Goal: Task Accomplishment & Management: Use online tool/utility

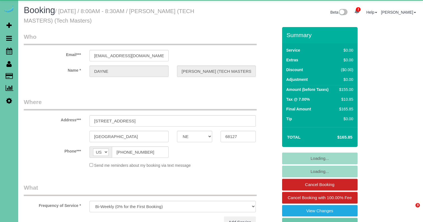
select select "NE"
select select "string:check"
select select "object:712"
select select "number:42"
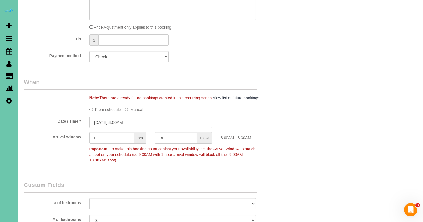
scroll to position [336, 0]
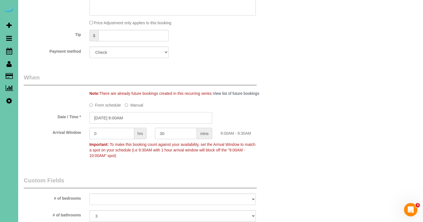
click at [113, 115] on input "09/05/2025 8:00AM" at bounding box center [150, 117] width 123 height 11
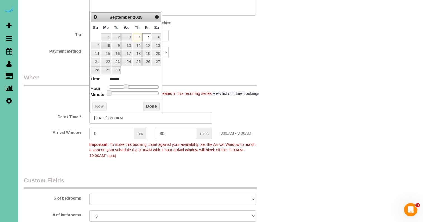
click at [105, 46] on link "8" at bounding box center [106, 46] width 10 height 8
type input "09/08/2025 8:00AM"
click at [146, 104] on button "Done" at bounding box center [151, 106] width 16 height 9
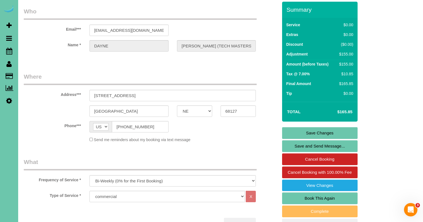
scroll to position [24, 0]
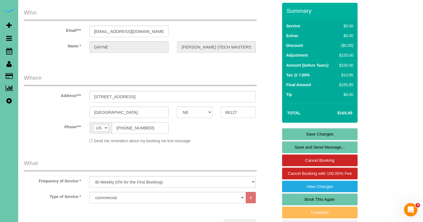
click at [298, 130] on link "Save Changes" at bounding box center [319, 135] width 75 height 12
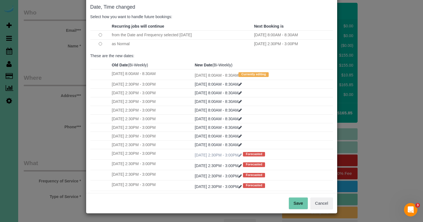
scroll to position [28, 0]
click at [295, 205] on button "Save" at bounding box center [298, 204] width 19 height 12
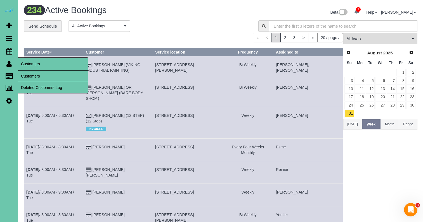
click at [40, 77] on link "Customers" at bounding box center [53, 76] width 70 height 11
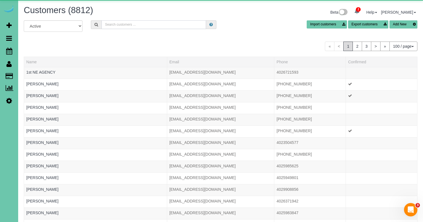
click at [132, 21] on input "text" at bounding box center [153, 24] width 105 height 9
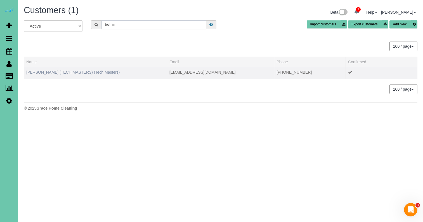
type input "tech m"
click at [69, 73] on link "DAYNE BURESCH (TECH MASTERS) (Tech Masters)" at bounding box center [73, 72] width 94 height 4
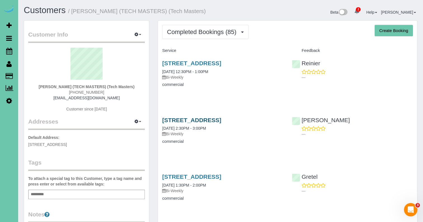
click at [174, 117] on link "5060 S 107th St, Omaha, NE 68127" at bounding box center [191, 120] width 59 height 6
click at [221, 120] on link "5060 S 107th St, Omaha, NE 68127" at bounding box center [191, 120] width 59 height 6
click at [210, 177] on link "5060 S 107th St, Omaha, NE 68127" at bounding box center [191, 177] width 59 height 6
click at [205, 120] on link "5060 S 107th St, Omaha, NE 68127" at bounding box center [191, 120] width 59 height 6
click at [191, 63] on link "5060 S 107th St, Omaha, NE 68127" at bounding box center [191, 63] width 59 height 6
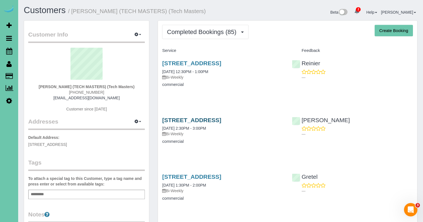
click at [211, 117] on link "5060 S 107th St, Omaha, NE 68127" at bounding box center [191, 120] width 59 height 6
click at [171, 31] on span "Completed Bookings (85)" at bounding box center [203, 32] width 72 height 7
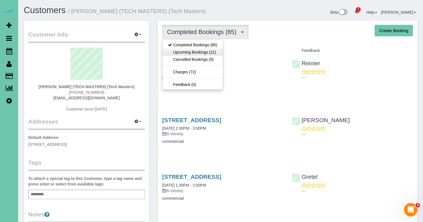
click at [177, 51] on link "Upcoming Bookings (21)" at bounding box center [192, 52] width 60 height 7
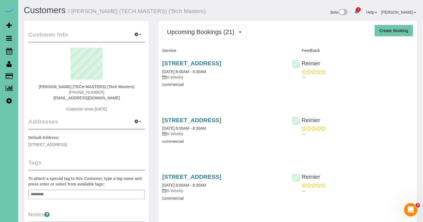
scroll to position [11, 0]
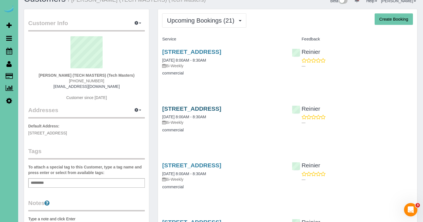
click at [184, 107] on link "5060 S 107th St, Omaha, NE 68127" at bounding box center [191, 109] width 59 height 6
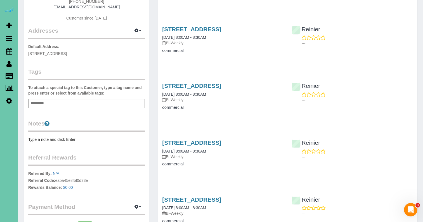
scroll to position [103, 0]
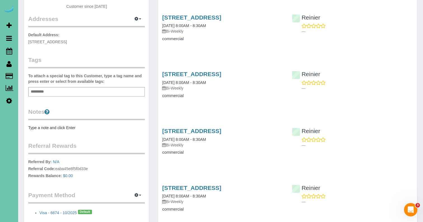
click at [56, 129] on pre "Type a note and click Enter" at bounding box center [86, 128] width 117 height 6
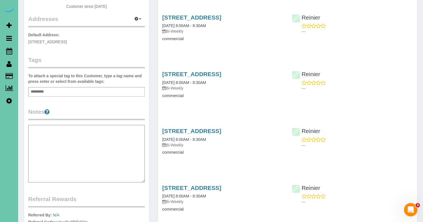
type textarea "**********"
drag, startPoint x: 55, startPoint y: 129, endPoint x: -7, endPoint y: 118, distance: 62.7
click at [0, 118] on html "2 Beta Your Notifications You have 0 alerts × You have 2 to charge for 09/03/20…" at bounding box center [211, 8] width 423 height 222
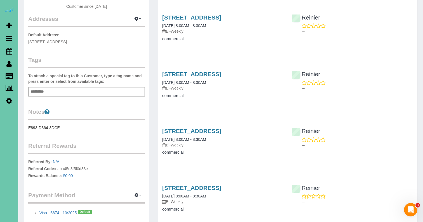
click at [53, 130] on pre "E893-D364-8DCE" at bounding box center [86, 128] width 117 height 6
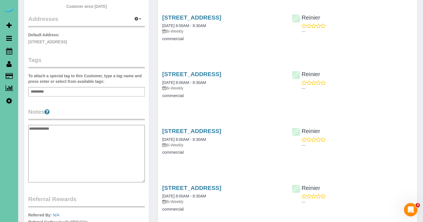
drag, startPoint x: 73, startPoint y: 130, endPoint x: 23, endPoint y: 124, distance: 50.6
click at [23, 124] on div "Customer Info Edit Contact Info Send Message Email Preferences Special Sales Ta…" at bounding box center [87, 104] width 134 height 373
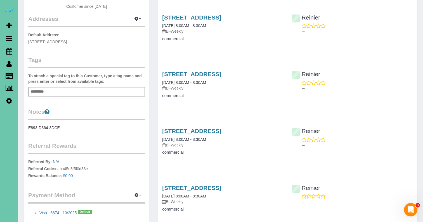
click at [48, 129] on pre "E893-D364-8DCE" at bounding box center [86, 128] width 117 height 6
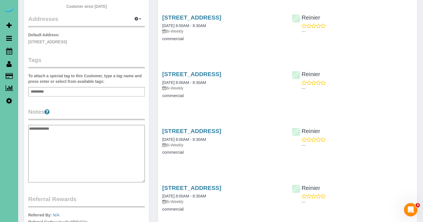
drag, startPoint x: 72, startPoint y: 131, endPoint x: 29, endPoint y: 128, distance: 43.4
click at [29, 128] on textarea "**********" at bounding box center [86, 154] width 117 height 58
type textarea "**********"
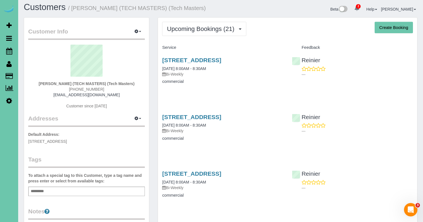
scroll to position [2, 0]
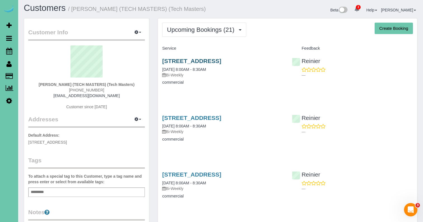
click at [174, 62] on link "5060 S 107th St, Omaha, NE 68127" at bounding box center [191, 61] width 59 height 6
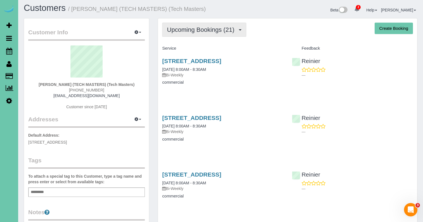
click at [186, 27] on span "Upcoming Bookings (21)" at bounding box center [202, 29] width 70 height 7
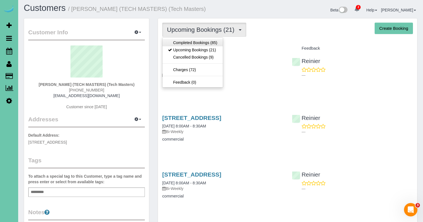
click at [188, 41] on link "Completed Bookings (85)" at bounding box center [192, 42] width 60 height 7
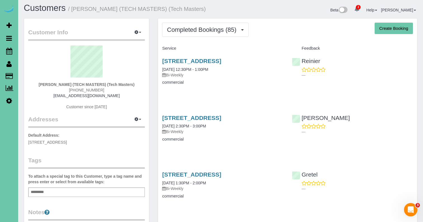
click at [194, 114] on div "5060 S 107th St, Omaha, NE 68127 08/05/2025 2:30PM - 3:00PM Bi-Weekly commercial" at bounding box center [222, 131] width 129 height 43
click at [193, 116] on link "5060 S 107th St, Omaha, NE 68127" at bounding box center [191, 118] width 59 height 6
click at [203, 58] on link "5060 S 107th St, Omaha, NE 68127" at bounding box center [191, 61] width 59 height 6
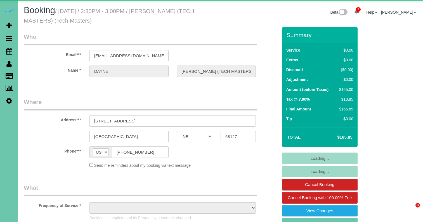
select select "NE"
select select "object:848"
select select "number:42"
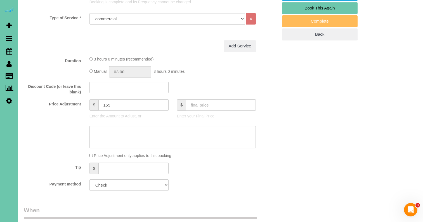
scroll to position [216, 0]
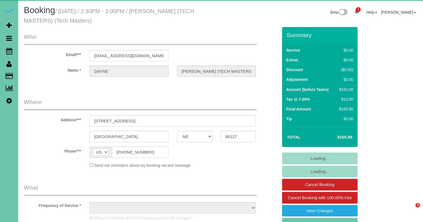
select select "NE"
select select "string:check"
select select "object:634"
select select "number:42"
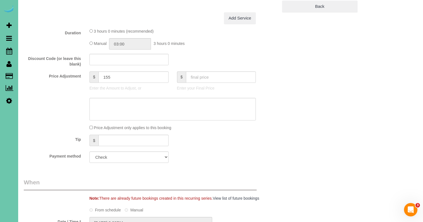
scroll to position [248, 0]
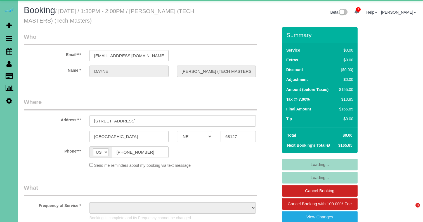
select select "NE"
select select "object:851"
select select "number:42"
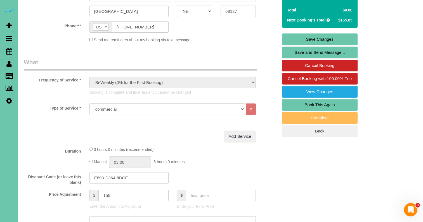
scroll to position [126, 0]
drag, startPoint x: 142, startPoint y: 178, endPoint x: 85, endPoint y: 171, distance: 57.4
click at [85, 172] on div "E893-D364-8DCE" at bounding box center [128, 177] width 87 height 11
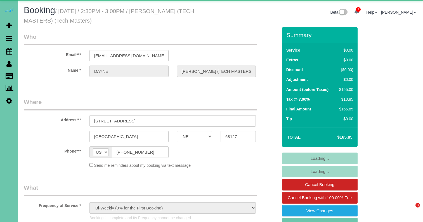
select select "NE"
select select "string:check"
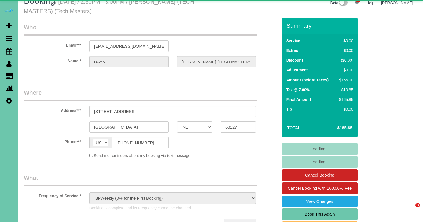
select select "object:902"
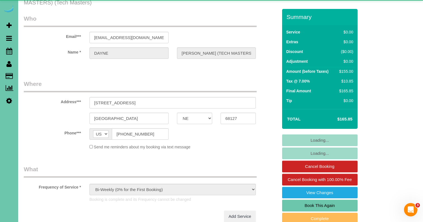
select select "number:42"
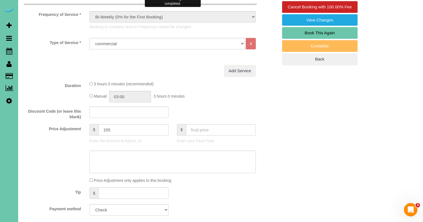
scroll to position [203, 0]
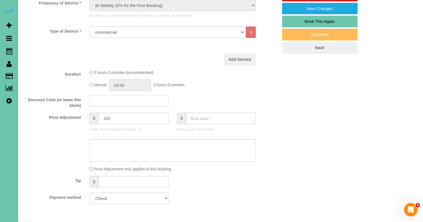
click at [103, 101] on input "text" at bounding box center [128, 100] width 79 height 11
paste input "E893-D364-8DCE"
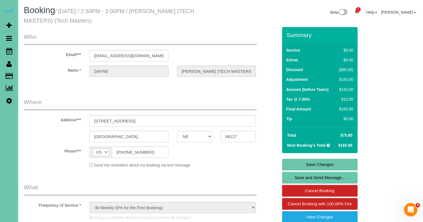
scroll to position [0, 0]
type input "E893-D364-8DCE"
click at [300, 164] on link "Save Changes" at bounding box center [319, 165] width 75 height 12
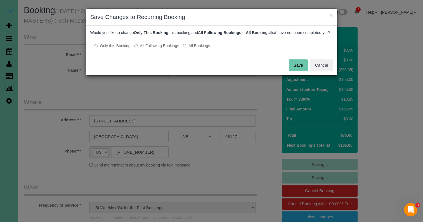
click at [296, 70] on button "Save" at bounding box center [298, 66] width 19 height 12
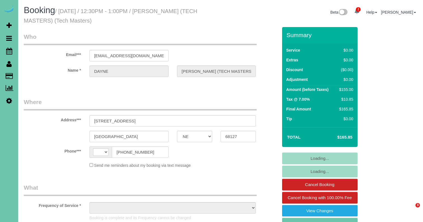
select select "NE"
select select "string:[GEOGRAPHIC_DATA]"
select select "object:848"
select select "number:42"
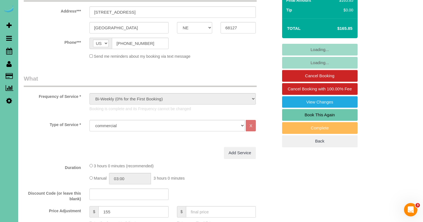
scroll to position [118, 0]
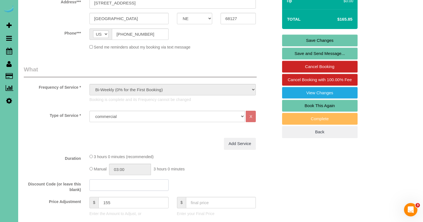
drag, startPoint x: 127, startPoint y: 182, endPoint x: 131, endPoint y: 180, distance: 4.4
click at [127, 182] on input "text" at bounding box center [128, 185] width 79 height 11
paste input "E893-D364-8DCE"
type input "E893-D364-8DCE"
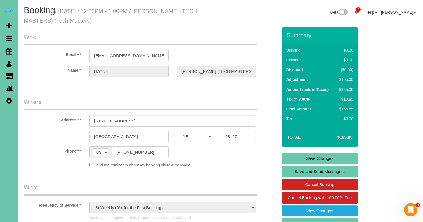
scroll to position [0, 0]
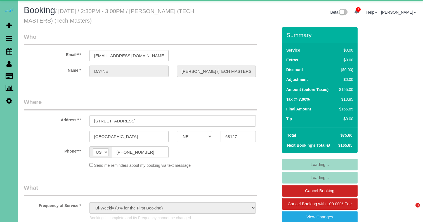
select select "NE"
select select "number:42"
select select "object:691"
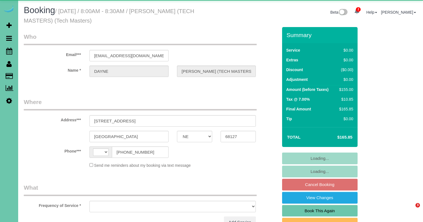
select select "NE"
select select "string:[GEOGRAPHIC_DATA]"
select select "object:640"
select select "number:42"
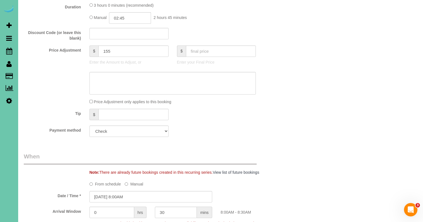
scroll to position [281, 0]
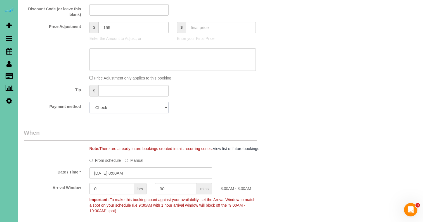
select select "string:fspay-f48b41ae-4000-4257-948d-5db251590da9"
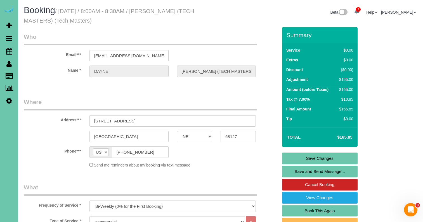
scroll to position [0, 0]
click at [306, 160] on link "Save Changes" at bounding box center [319, 159] width 75 height 12
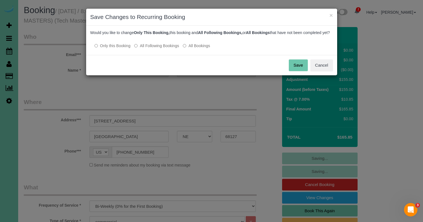
click at [147, 49] on label "All Following Bookings" at bounding box center [156, 46] width 45 height 6
click at [294, 71] on button "Save" at bounding box center [298, 66] width 19 height 12
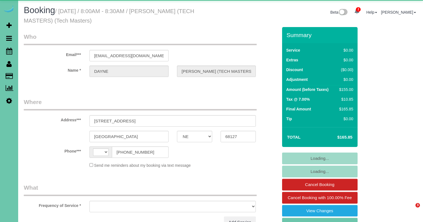
select select "NE"
select select "string:[GEOGRAPHIC_DATA]"
select select "object:625"
select select "number:42"
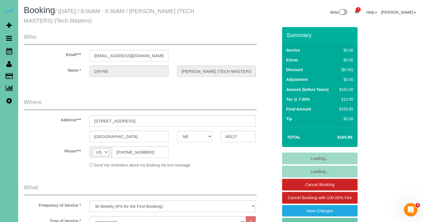
select select "object:895"
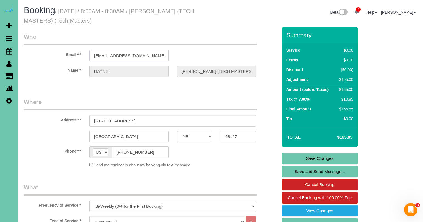
drag, startPoint x: 150, startPoint y: 57, endPoint x: 89, endPoint y: 54, distance: 61.0
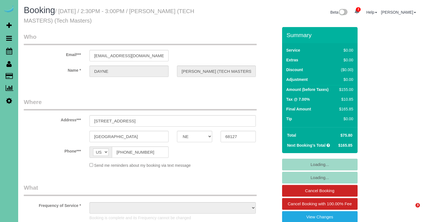
select select "NE"
select select "string:check"
select select "object:652"
select select "number:42"
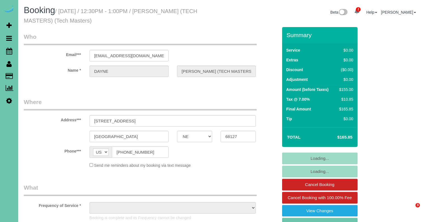
select select "NE"
select select "object:659"
select select "string:fspay-f48b41ae-4000-4257-948d-5db251590da9"
select select "number:42"
select select "object:916"
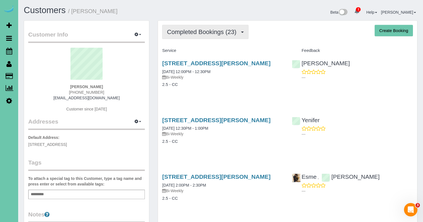
click at [191, 29] on span "Completed Bookings (23)" at bounding box center [203, 32] width 72 height 7
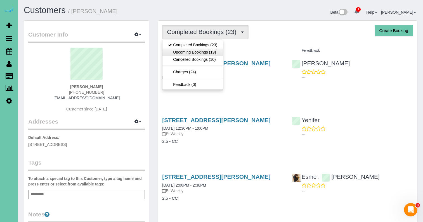
click at [182, 53] on link "Upcoming Bookings (19)" at bounding box center [192, 52] width 60 height 7
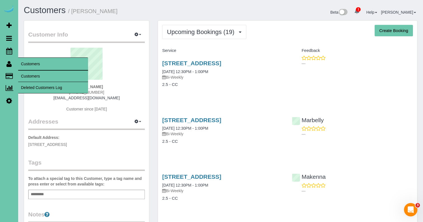
click at [8, 66] on icon at bounding box center [8, 64] width 5 height 7
click at [23, 75] on link "Customers" at bounding box center [53, 76] width 70 height 11
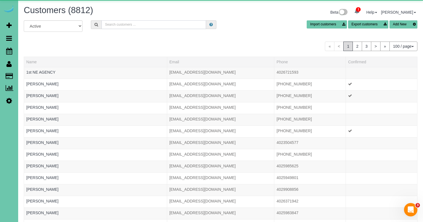
click at [136, 23] on input "text" at bounding box center [153, 24] width 105 height 9
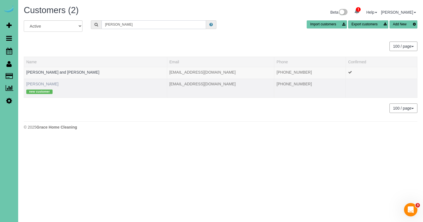
type input "[PERSON_NAME]"
click at [41, 83] on link "[PERSON_NAME]" at bounding box center [42, 84] width 32 height 4
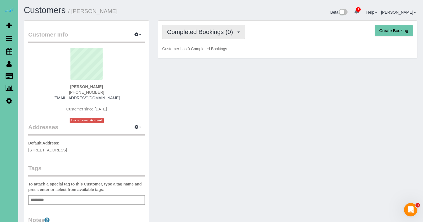
click at [227, 32] on span "Completed Bookings (0)" at bounding box center [201, 32] width 69 height 7
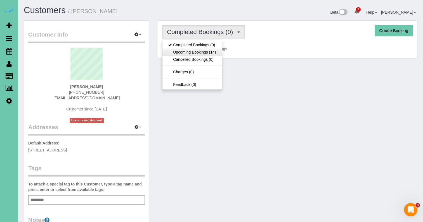
click at [206, 54] on link "Upcoming Bookings (14)" at bounding box center [191, 52] width 59 height 7
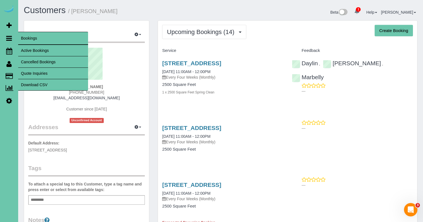
click at [34, 58] on link "Cancelled Bookings" at bounding box center [53, 61] width 70 height 11
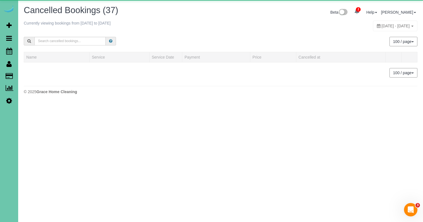
click at [381, 28] on span "[DATE] - [DATE]" at bounding box center [395, 26] width 28 height 4
type input "**********"
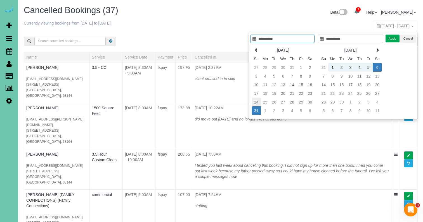
type input "**********"
click at [256, 103] on td "24" at bounding box center [256, 102] width 9 height 9
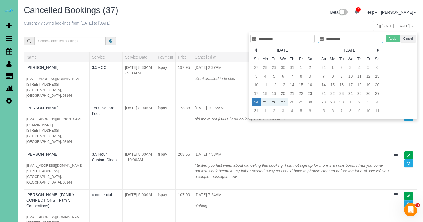
type input "**********"
click at [310, 102] on td "30" at bounding box center [309, 102] width 9 height 9
type input "**********"
click at [394, 37] on button "Apply" at bounding box center [392, 39] width 14 height 8
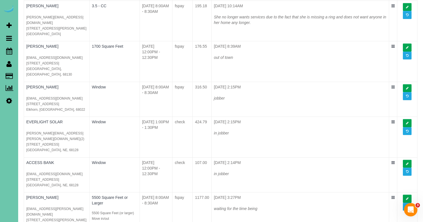
scroll to position [760, 0]
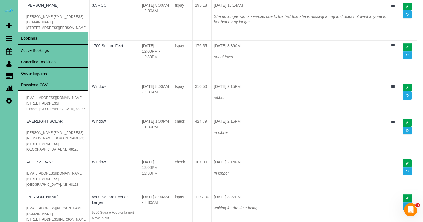
click at [30, 82] on link "Download CSV" at bounding box center [53, 84] width 70 height 11
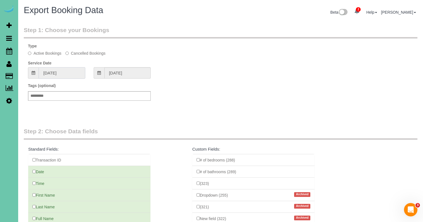
click at [58, 73] on input "[DATE]" at bounding box center [62, 72] width 47 height 11
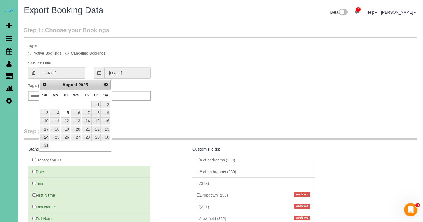
drag, startPoint x: 44, startPoint y: 136, endPoint x: 50, endPoint y: 132, distance: 6.5
click at [44, 136] on link "24" at bounding box center [45, 138] width 10 height 8
type input "[DATE]"
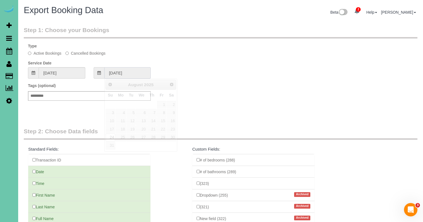
drag, startPoint x: 130, startPoint y: 71, endPoint x: 132, endPoint y: 76, distance: 5.6
click at [130, 71] on input "[DATE]" at bounding box center [127, 72] width 47 height 11
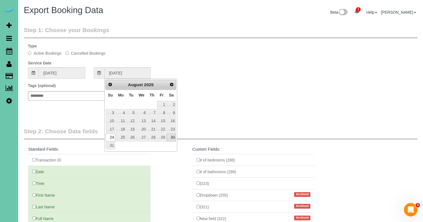
click at [175, 138] on link "30" at bounding box center [171, 138] width 9 height 8
type input "[DATE]"
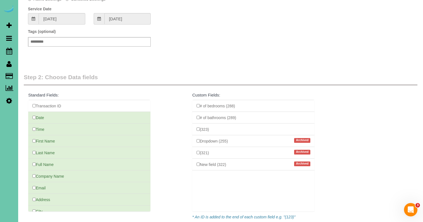
scroll to position [57, 0]
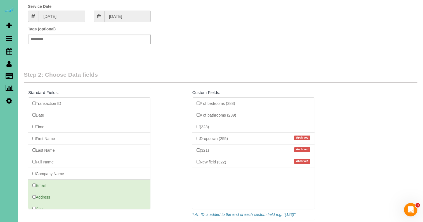
click at [34, 187] on li "Email" at bounding box center [89, 186] width 122 height 12
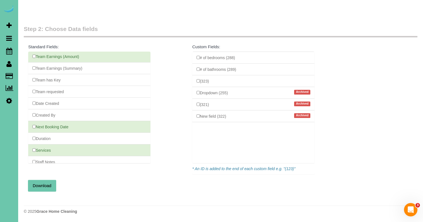
scroll to position [102, 0]
drag, startPoint x: 50, startPoint y: 184, endPoint x: 60, endPoint y: 183, distance: 9.5
click at [50, 184] on button "Download" at bounding box center [42, 187] width 28 height 12
